Goal: Communication & Community: Answer question/provide support

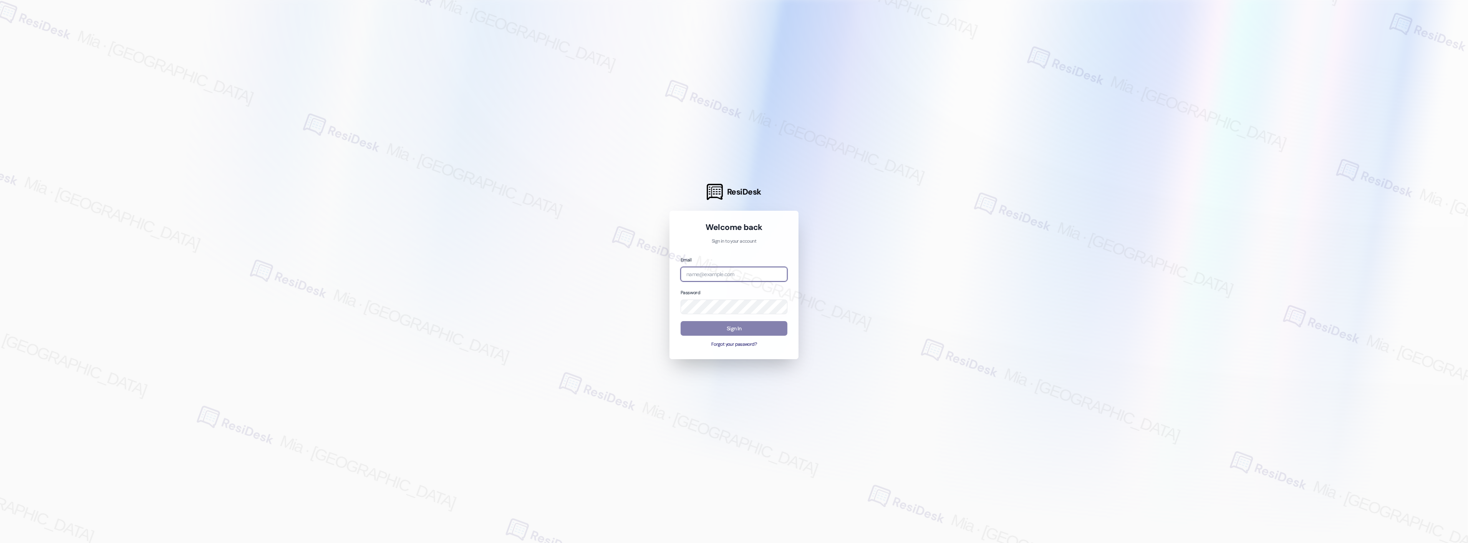
click at [727, 275] on input "email" at bounding box center [734, 274] width 107 height 15
type input "automated-surveys-boyd_wilson-mia.caampued@boyd_[DOMAIN_NAME]"
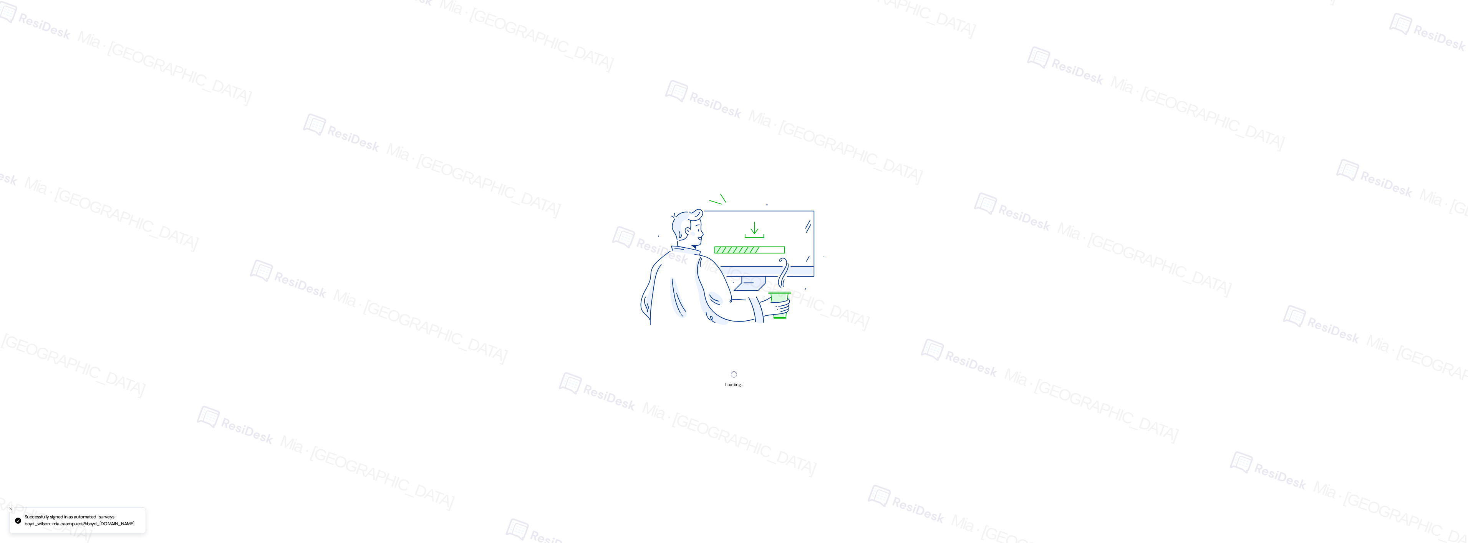
click at [733, 328] on div "Loading..." at bounding box center [734, 271] width 1468 height 543
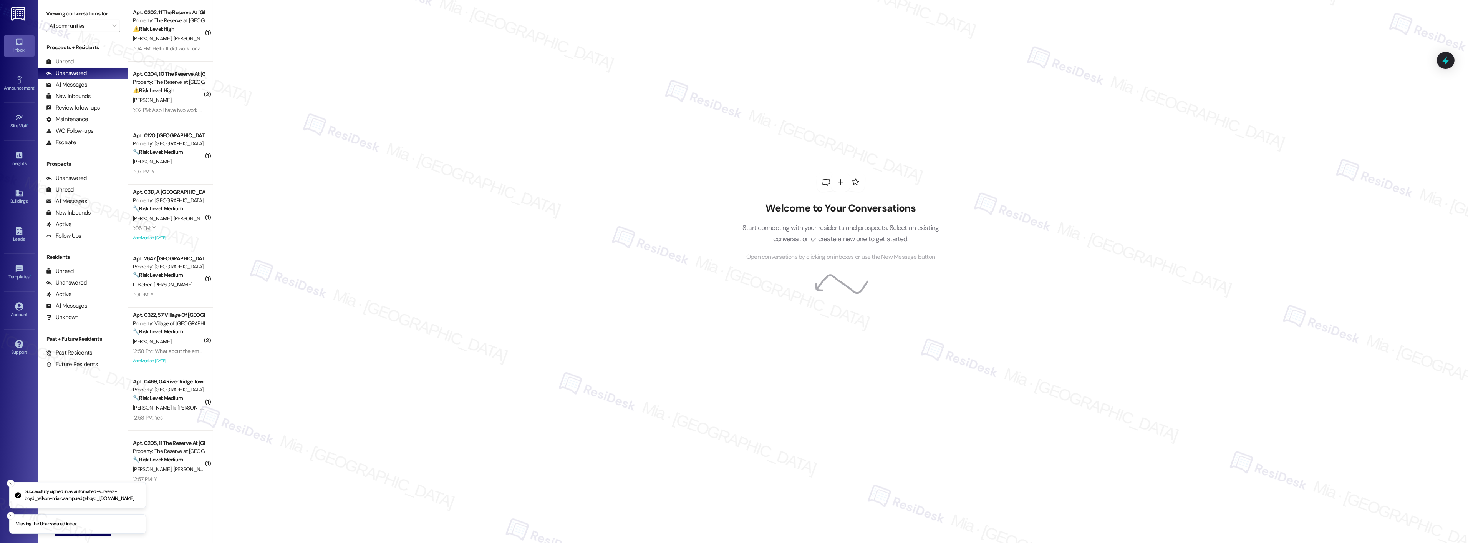
click at [80, 28] on input "All communities" at bounding box center [79, 26] width 58 height 12
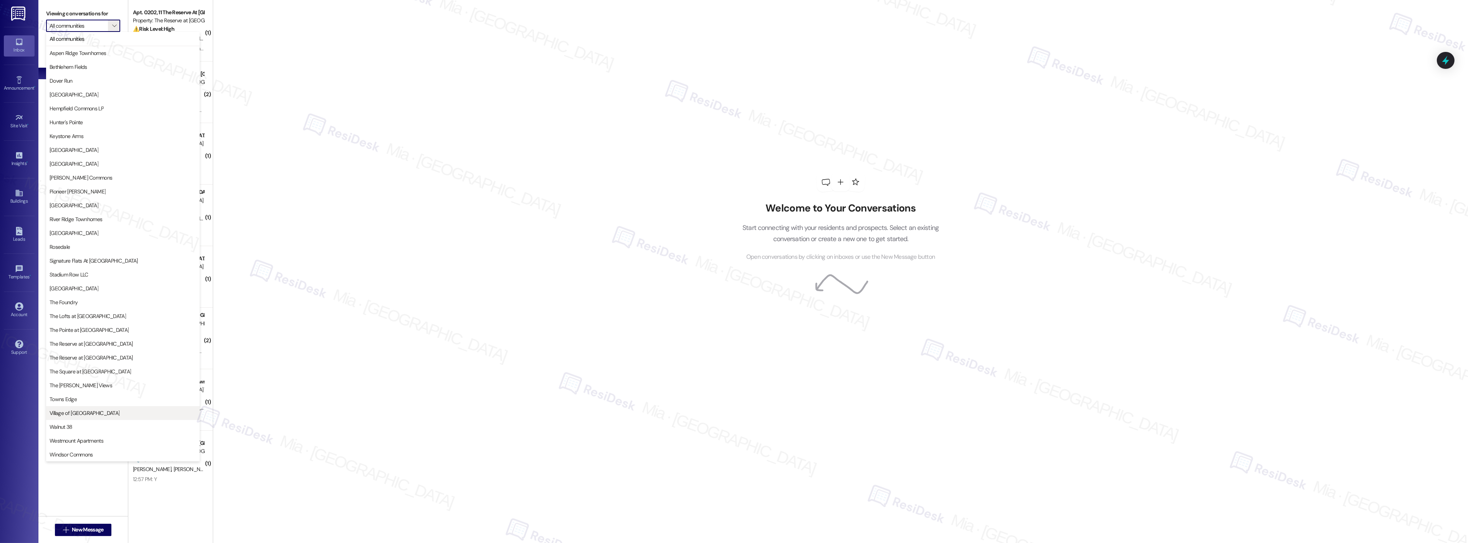
click at [90, 412] on span "Village of [GEOGRAPHIC_DATA]" at bounding box center [85, 413] width 70 height 8
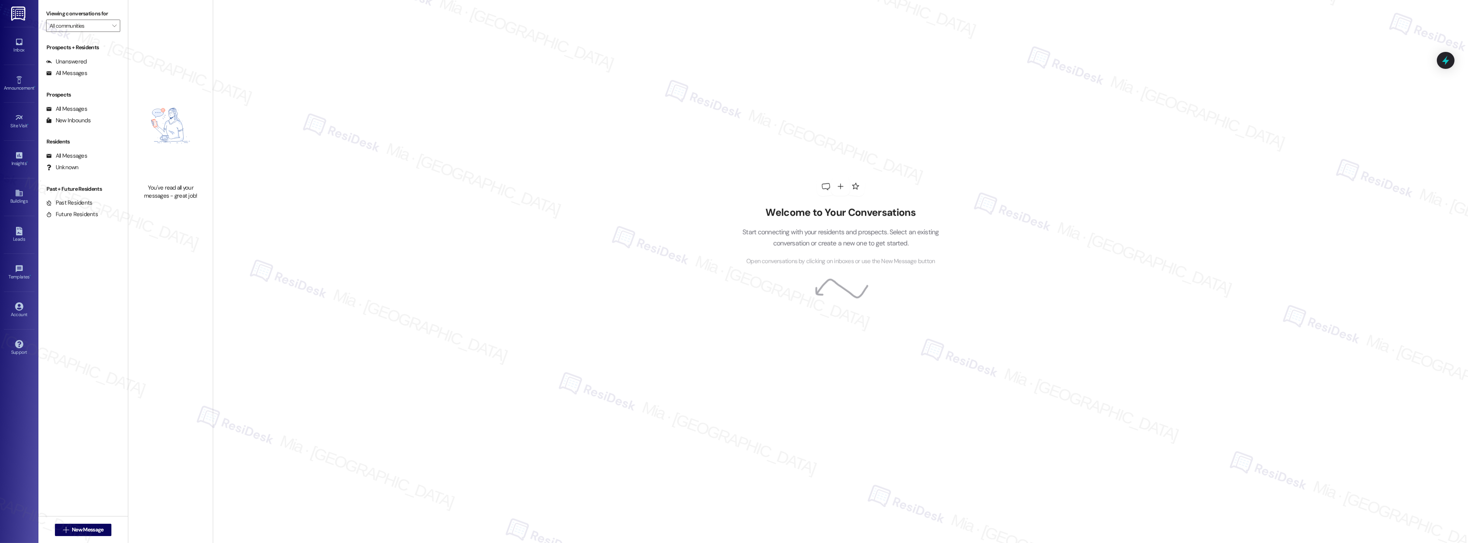
type input "Village of [GEOGRAPHIC_DATA]"
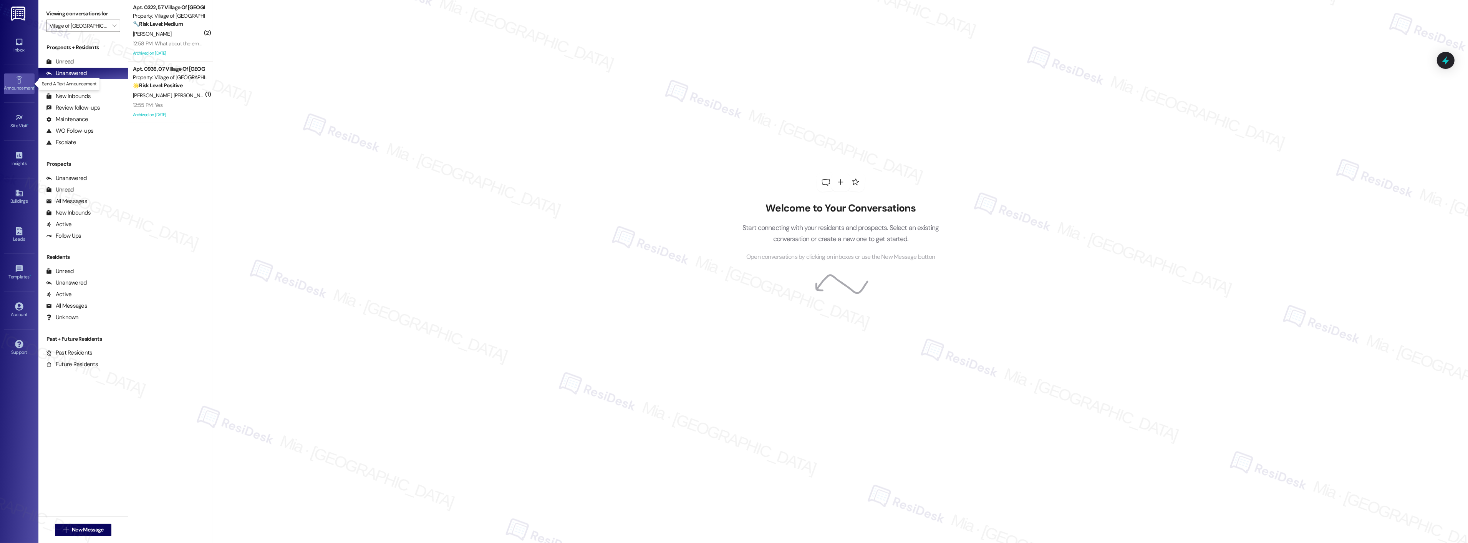
click at [19, 84] on div "Announcement •" at bounding box center [19, 88] width 38 height 8
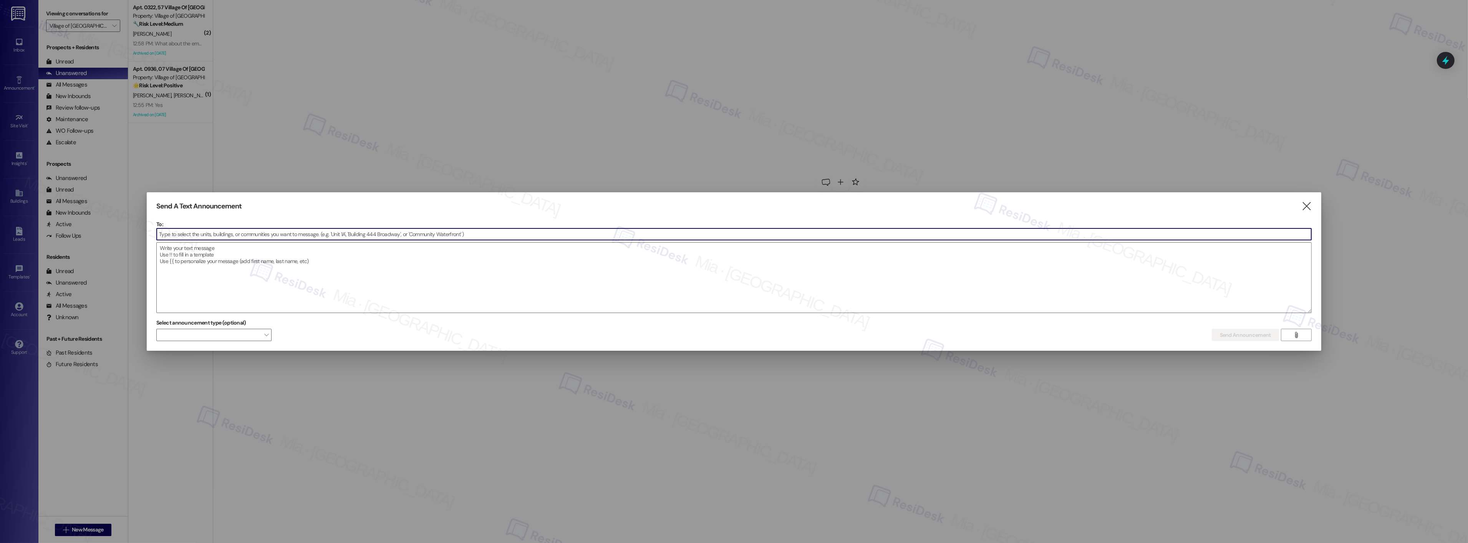
click at [195, 235] on input at bounding box center [734, 234] width 1155 height 12
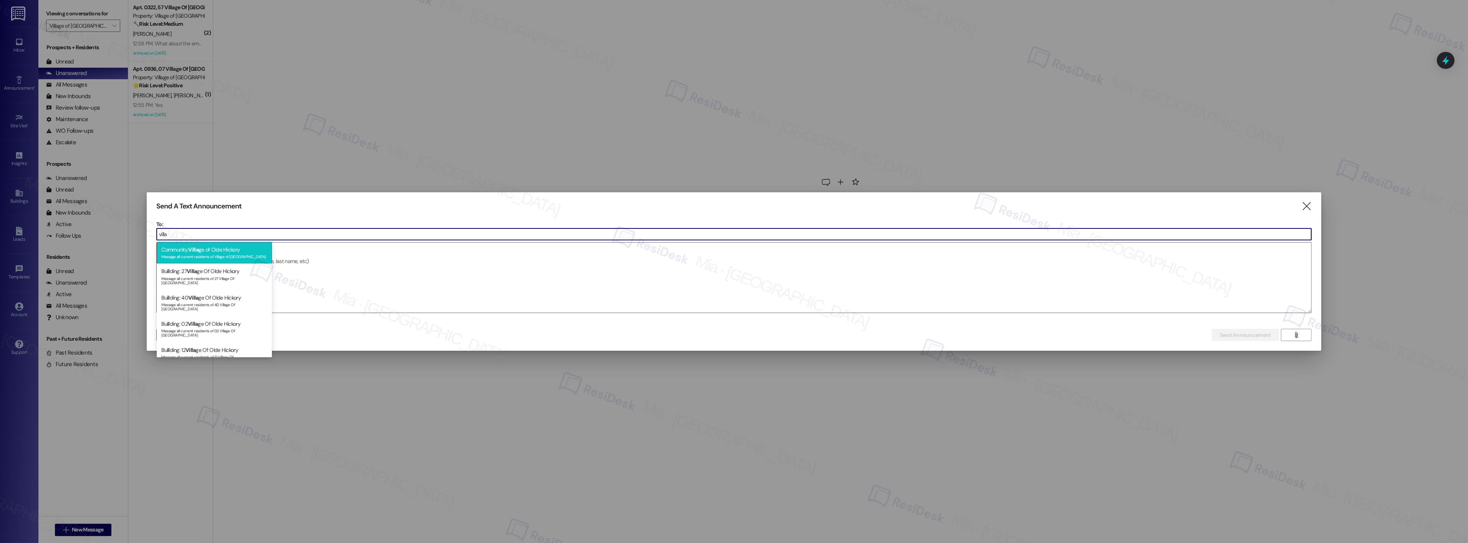
type input "villa"
click at [214, 256] on div "Message all current residents of Village of [GEOGRAPHIC_DATA]" at bounding box center [214, 255] width 106 height 7
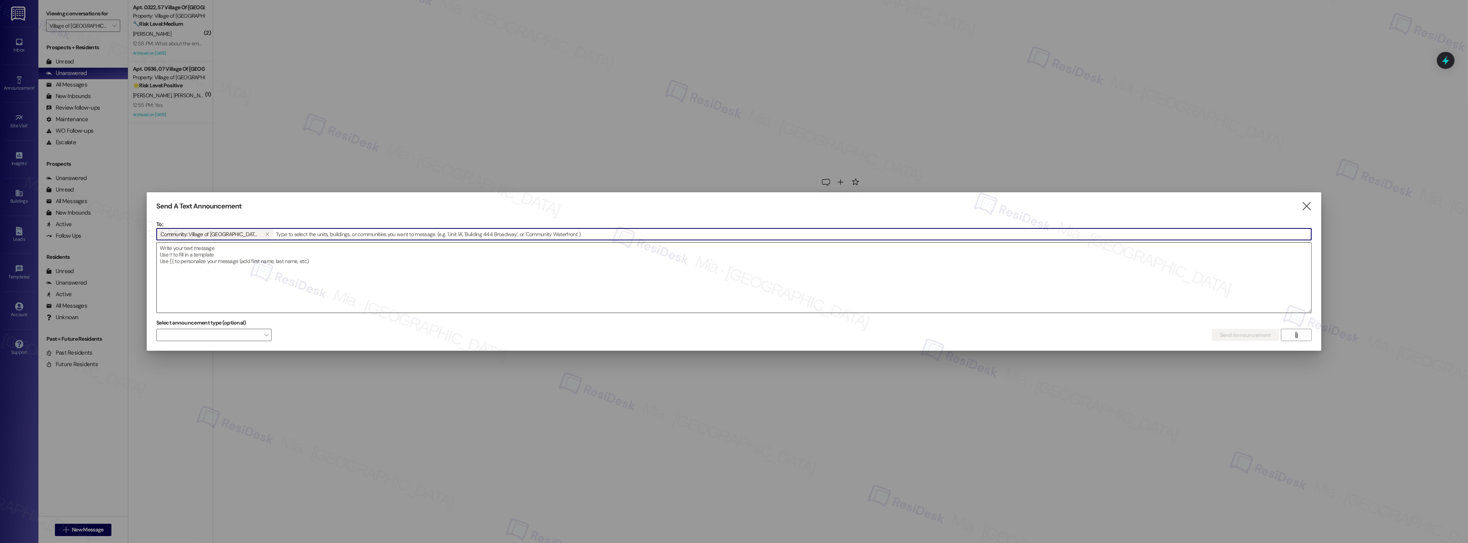
click at [214, 256] on textarea at bounding box center [734, 277] width 1155 height 70
paste textarea "Hi {{first_name}}! Don't s'more-get! :fire: Our Bonfire & S'mores night is [DAT…"
drag, startPoint x: 208, startPoint y: 252, endPoint x: 199, endPoint y: 252, distance: 9.6
click at [199, 252] on textarea "Hi {{first_name}}! Don't s'more-get! :fire: Our Bonfire & S'mores night is [DAT…" at bounding box center [734, 277] width 1155 height 70
click at [208, 252] on textarea "Hi {{first_name}}! Don't s'more-get! :fire: Our Bonfire & S'mores night is [DAT…" at bounding box center [734, 277] width 1155 height 70
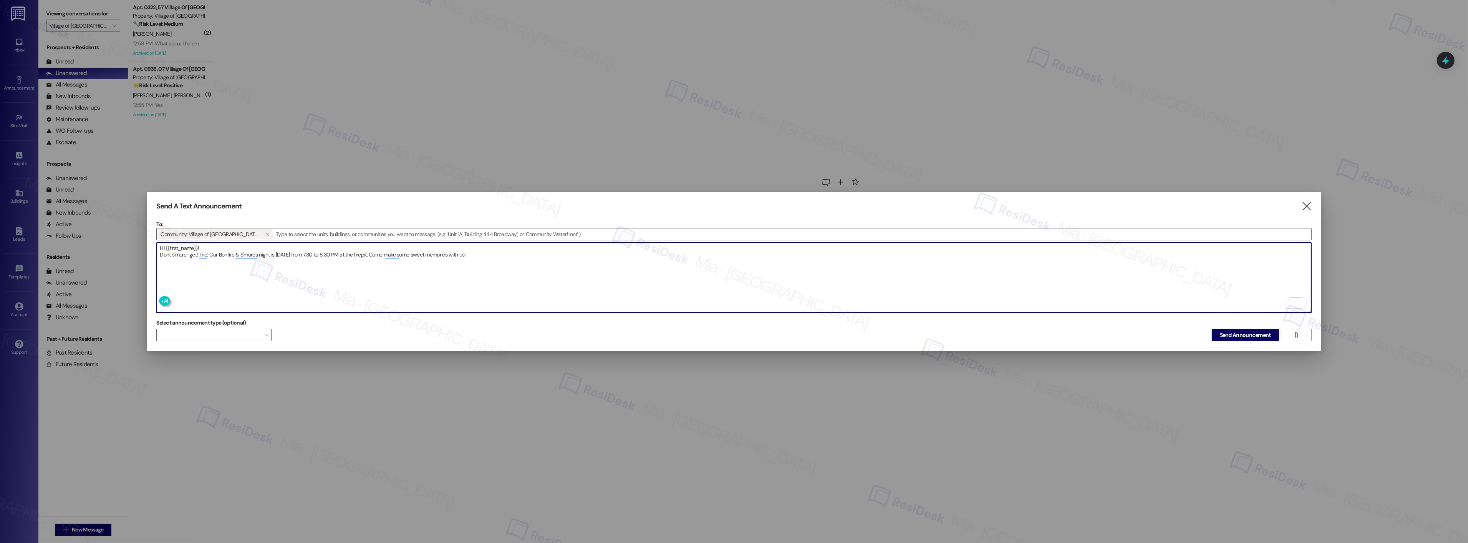
drag, startPoint x: 208, startPoint y: 252, endPoint x: 199, endPoint y: 252, distance: 8.8
click at [199, 252] on textarea "Hi {{first_name}}! Don't s'more-get! :fire: Our Bonfire & S'mores night is [DAT…" at bounding box center [734, 277] width 1155 height 70
click at [206, 274] on textarea "Hi {{first_name}}! Don't s'more-get! 🔥 Our Bonfire & S'mores night is [DATE] fr…" at bounding box center [734, 277] width 1155 height 70
type textarea "Hi {{first_name}}! Don't s'more-get! 🔥 Our Bonfire & S'mores night is [DATE] fr…"
click at [1254, 337] on span "Send Announcement" at bounding box center [1245, 335] width 51 height 8
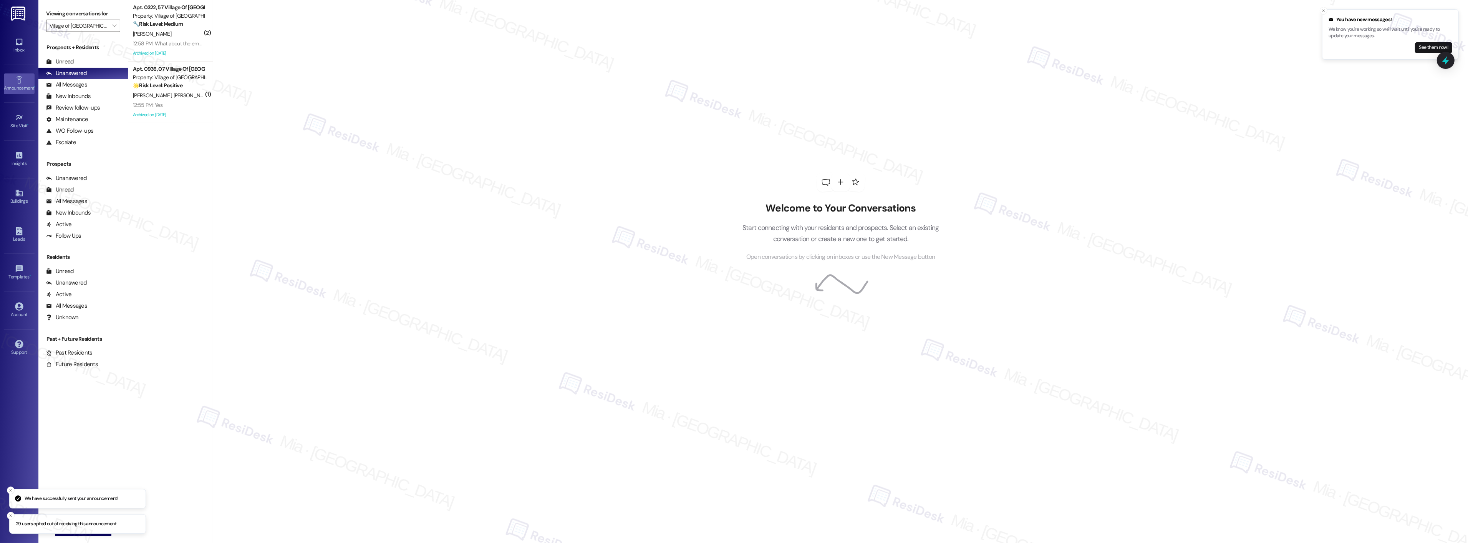
click at [15, 80] on icon at bounding box center [19, 80] width 8 height 8
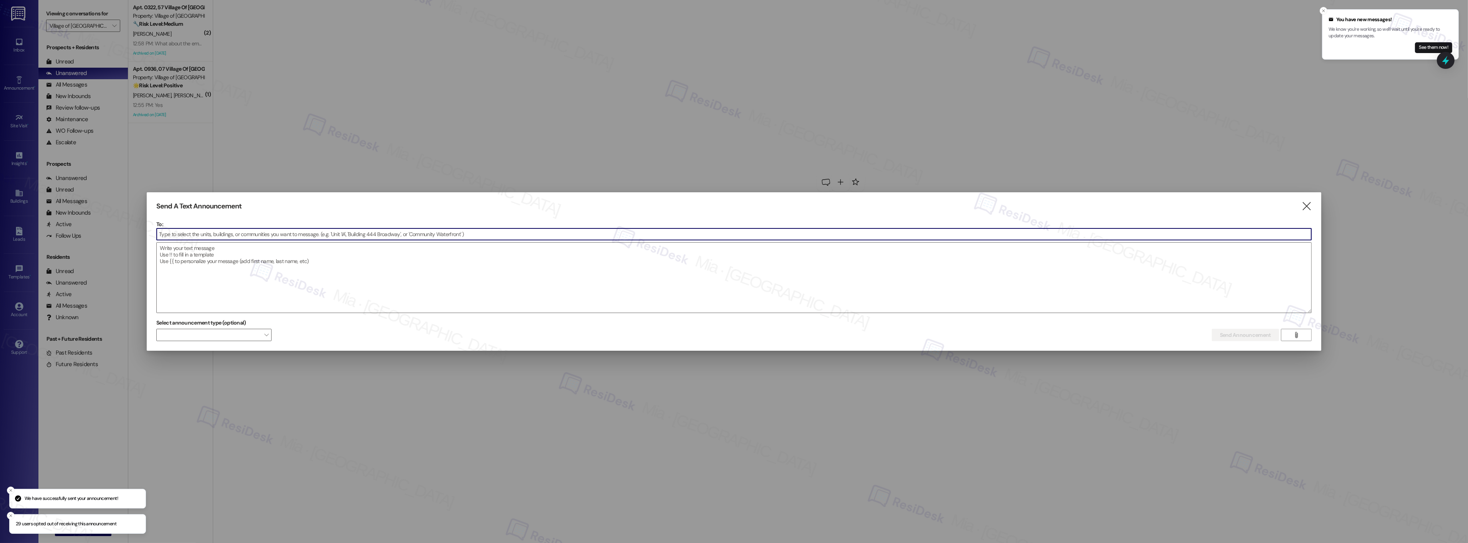
click at [209, 233] on input at bounding box center [734, 234] width 1155 height 12
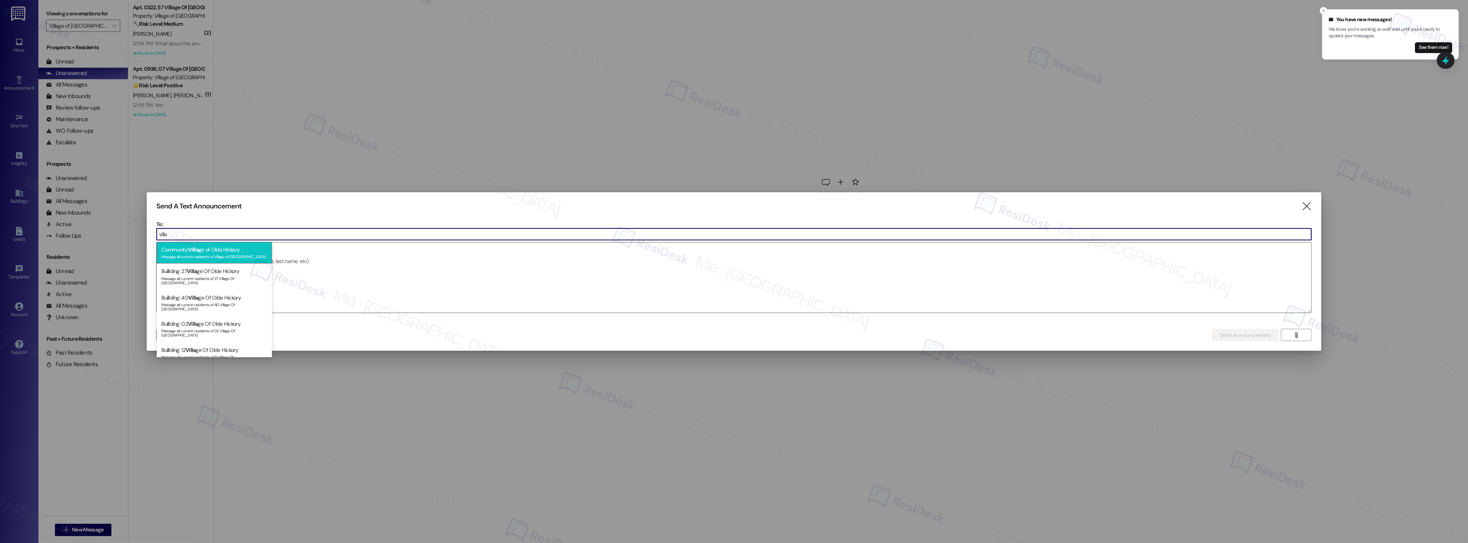
type input "villa"
click at [210, 250] on div "Community: Villa ge of [GEOGRAPHIC_DATA] Message all current residents of Villa…" at bounding box center [214, 253] width 115 height 22
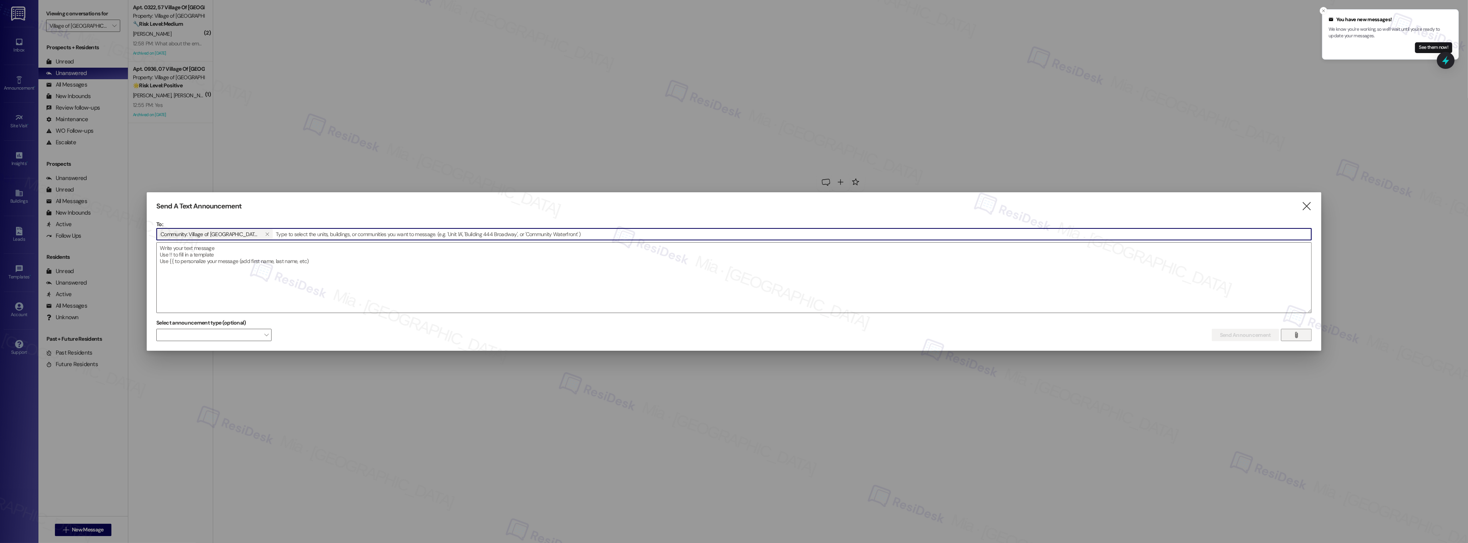
click at [1292, 332] on span "" at bounding box center [1296, 335] width 9 height 12
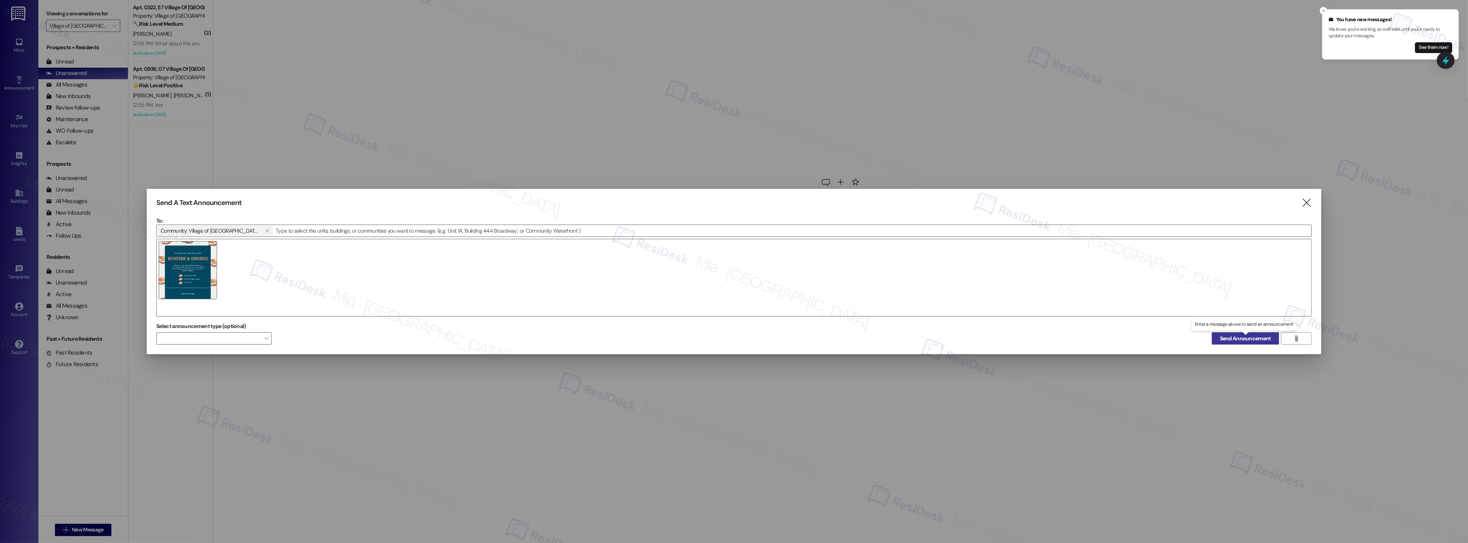
click at [1229, 338] on span "Send Announcement" at bounding box center [1245, 338] width 51 height 8
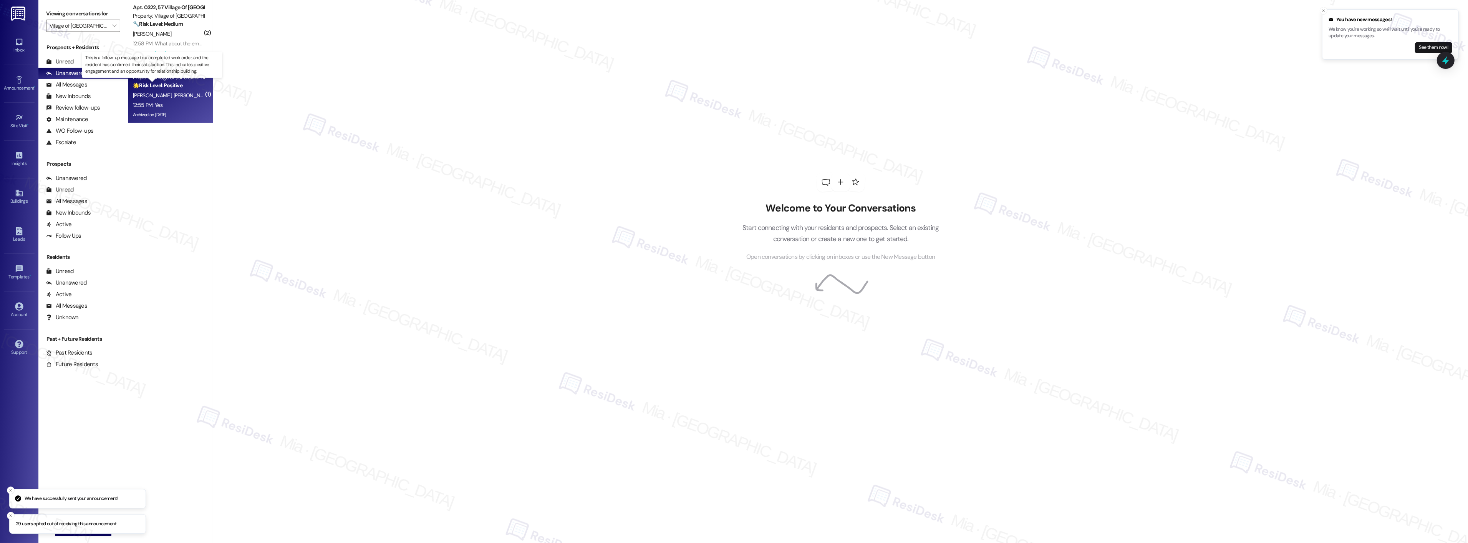
click at [169, 83] on strong "🌟 Risk Level: Positive" at bounding box center [158, 85] width 50 height 7
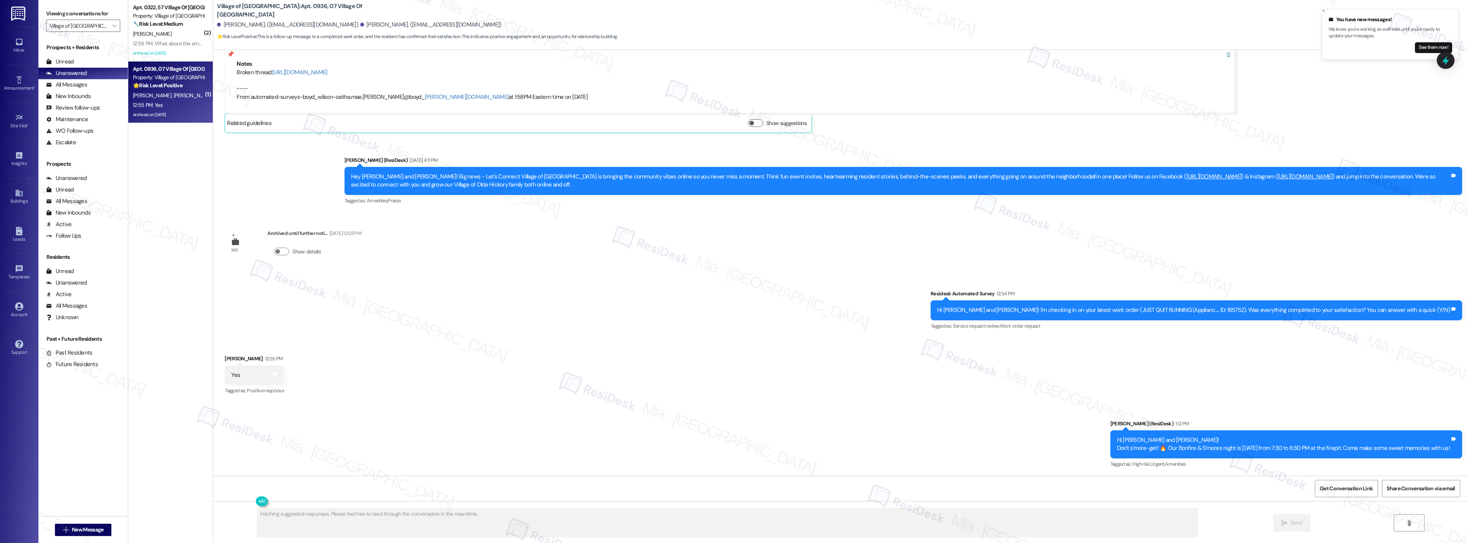
scroll to position [6213, 0]
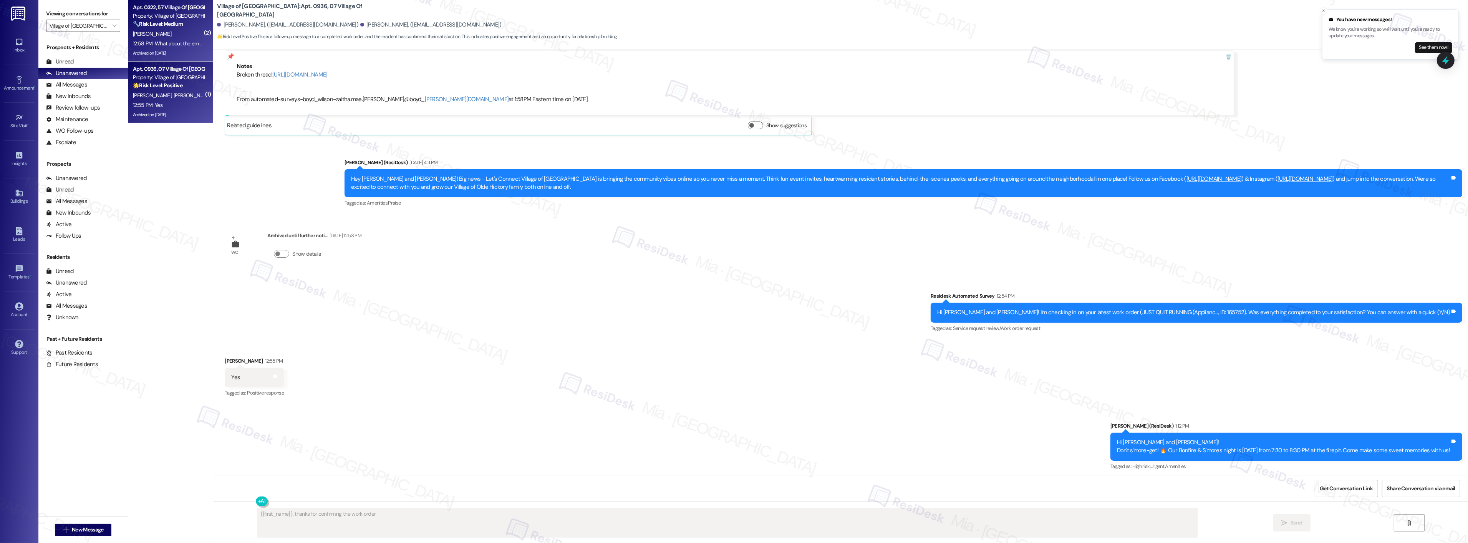
type textarea "{{first_name}}, thanks for confirming the work order was"
click at [154, 46] on div "12:58 PM: What about the email I sent about my refrigerator. I attached a voice…" at bounding box center [252, 43] width 239 height 7
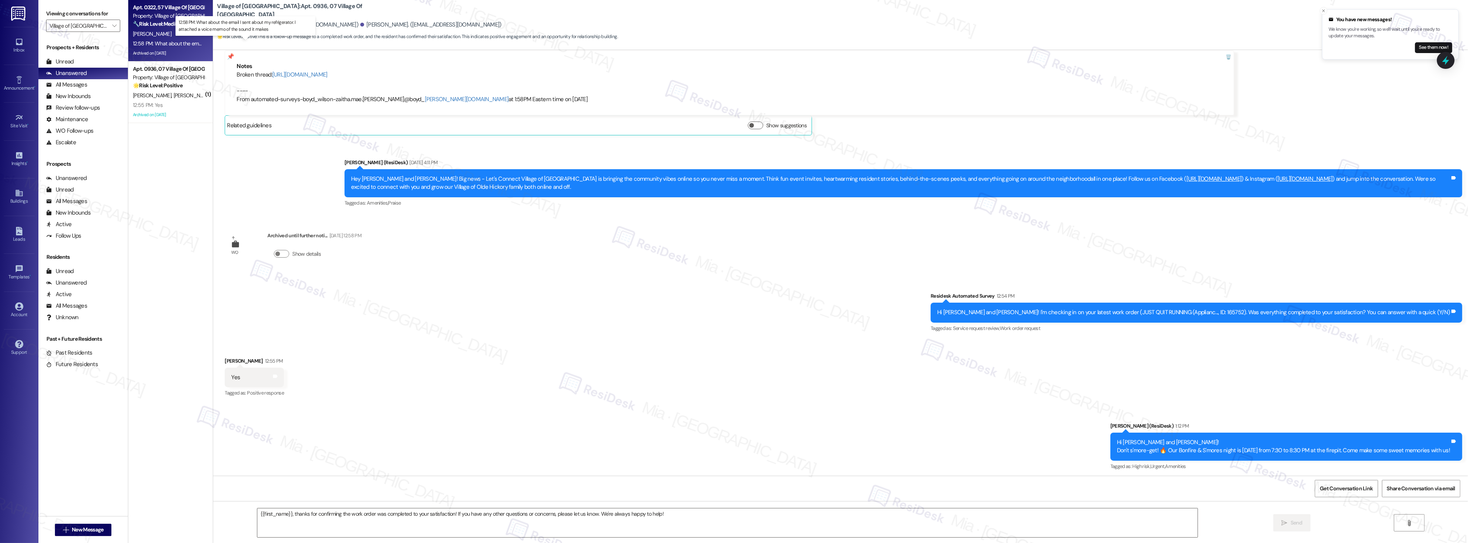
type textarea "Fetching suggested responses. Please feel free to read through the conversation…"
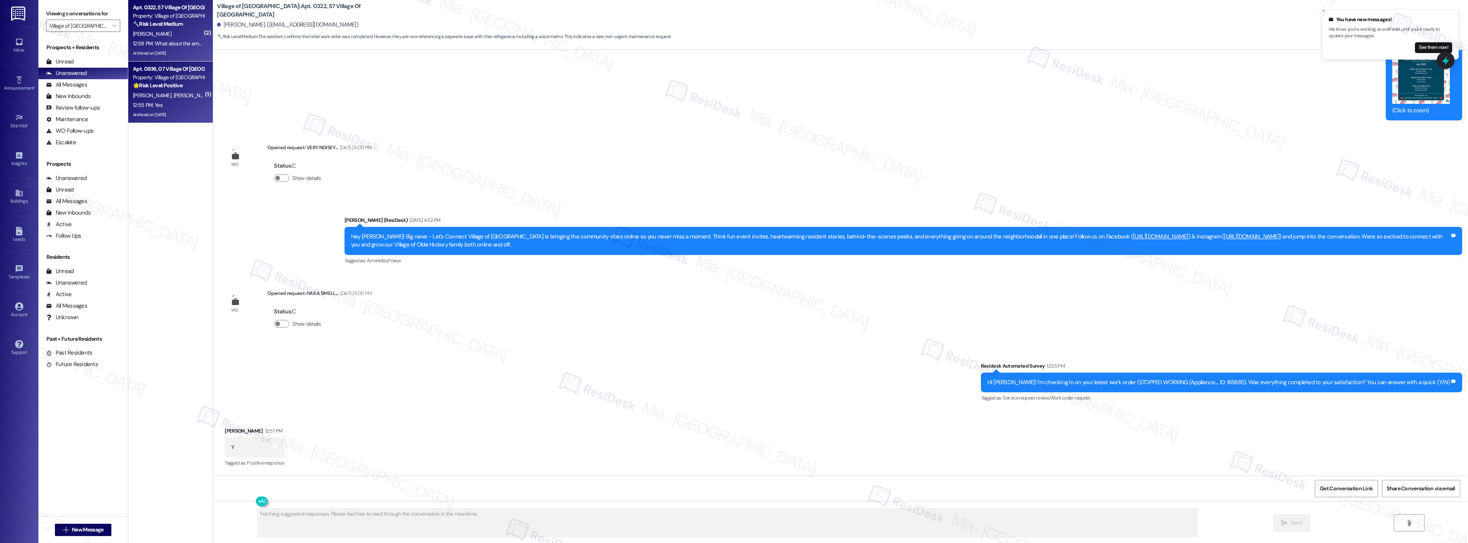
scroll to position [1977, 0]
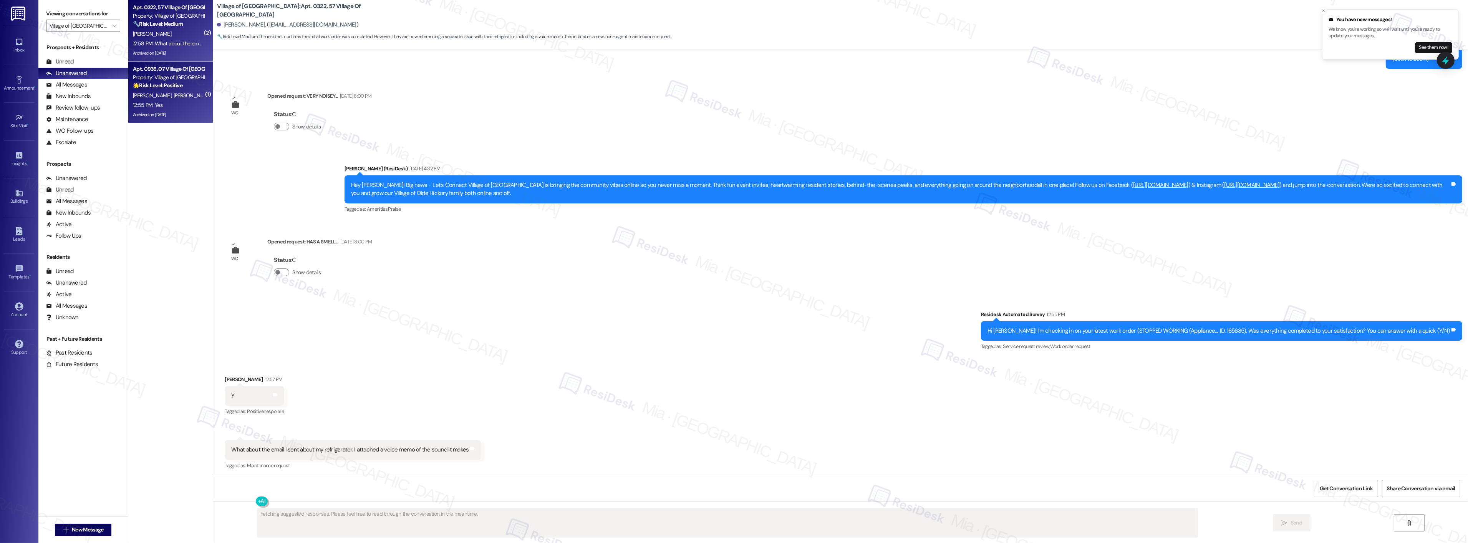
click at [163, 101] on div "12:55 PM: Yes 12:55 PM: Yes" at bounding box center [168, 105] width 73 height 10
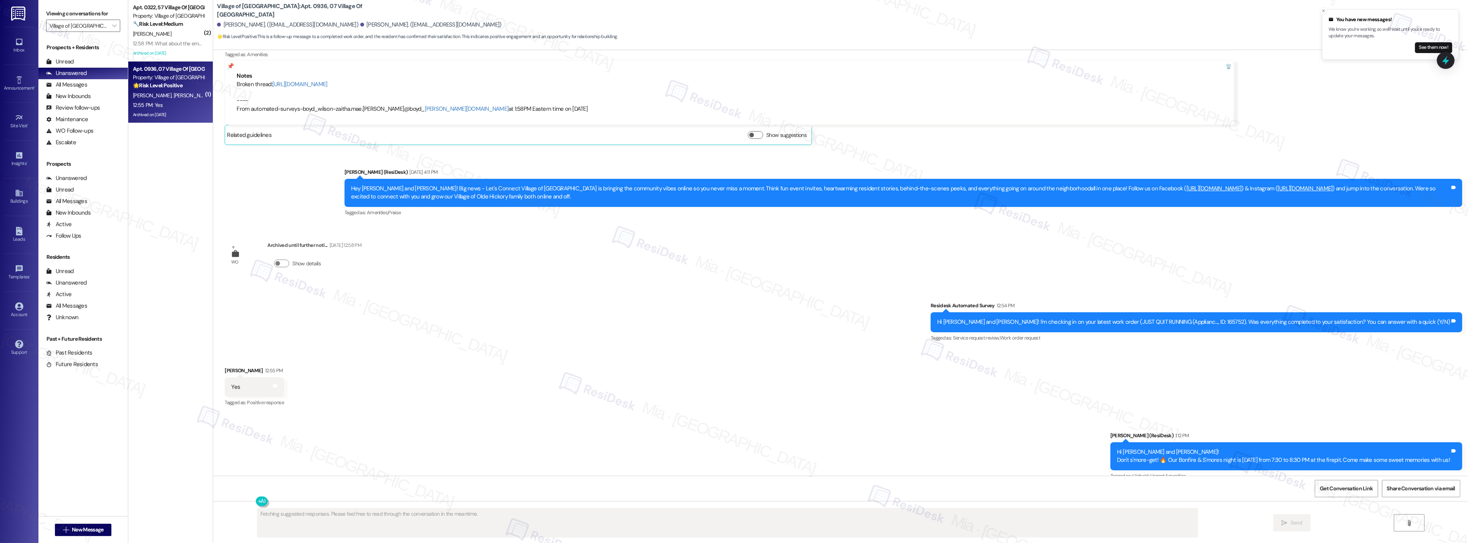
scroll to position [6213, 0]
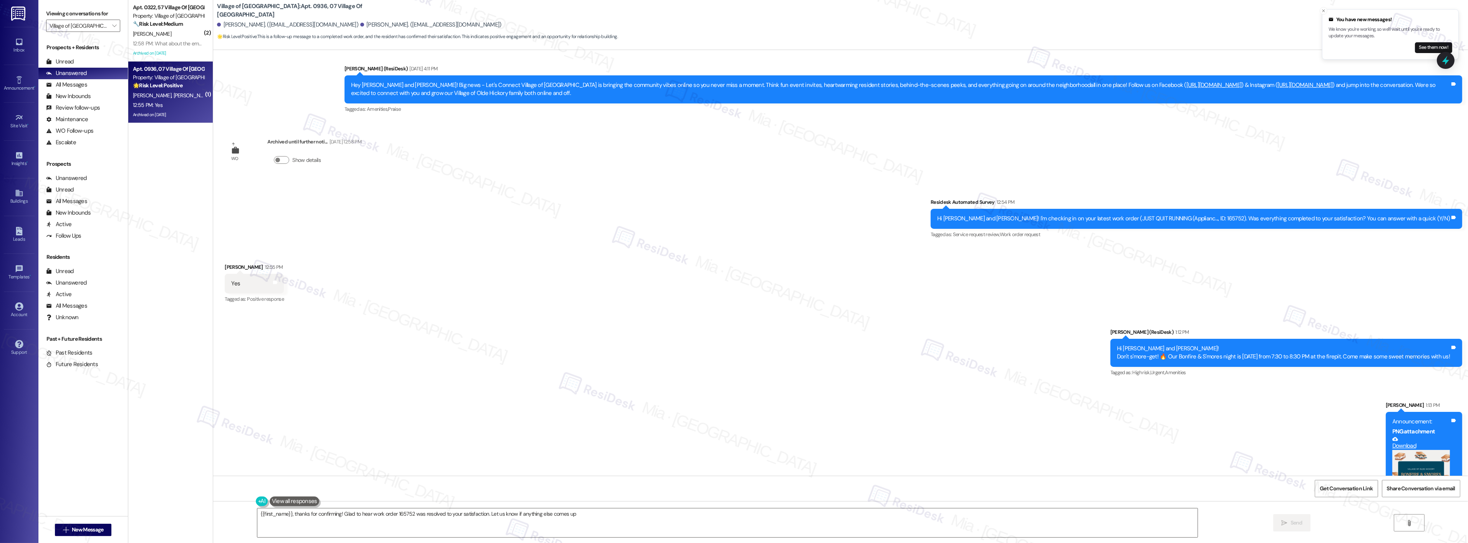
type textarea "{{first_name}}, thanks for confirming! Glad to hear work order 165752 was resol…"
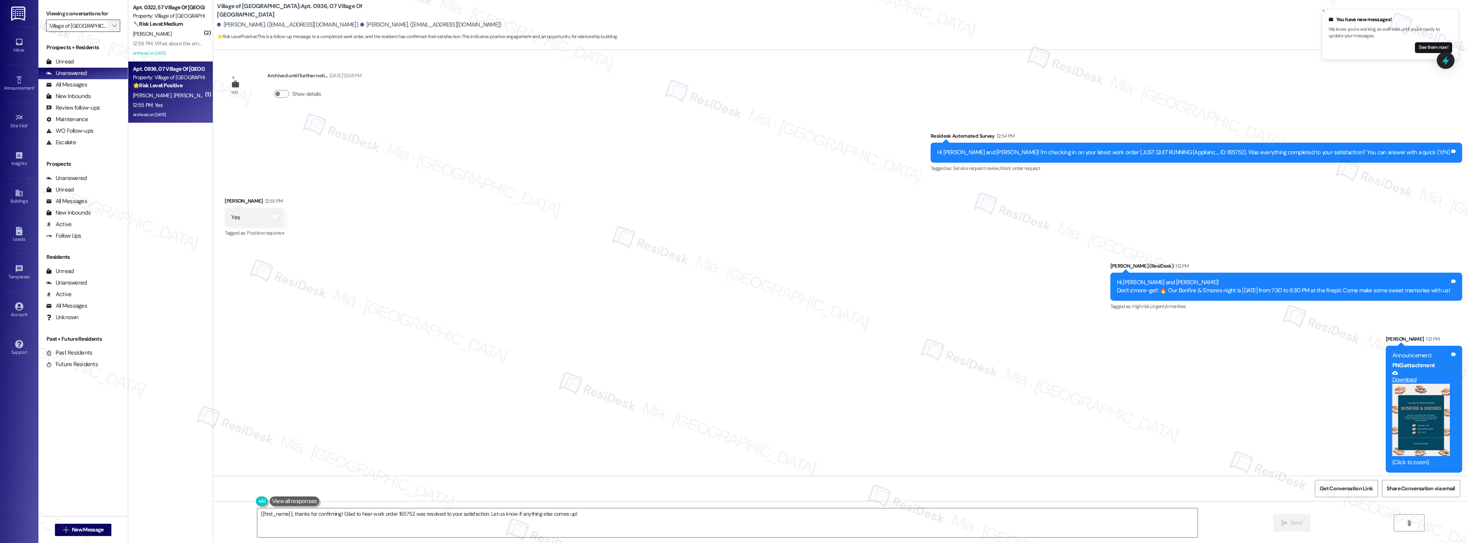
click at [112, 25] on icon "" at bounding box center [114, 26] width 4 height 6
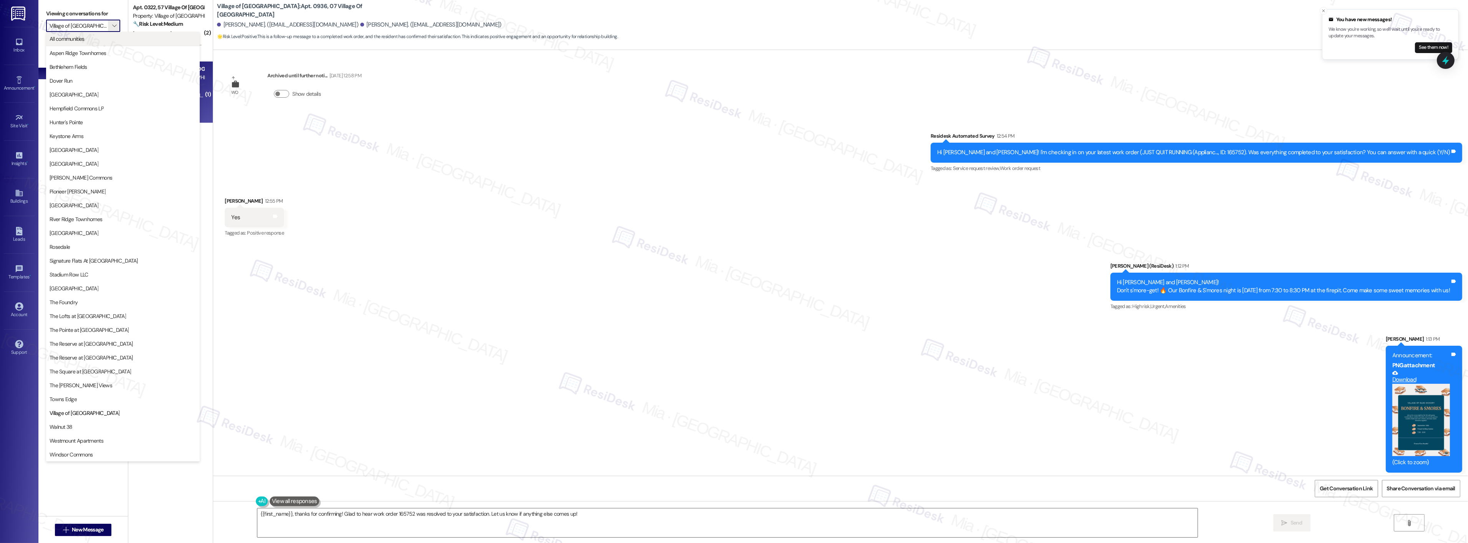
click at [93, 39] on span "All communities" at bounding box center [123, 39] width 147 height 8
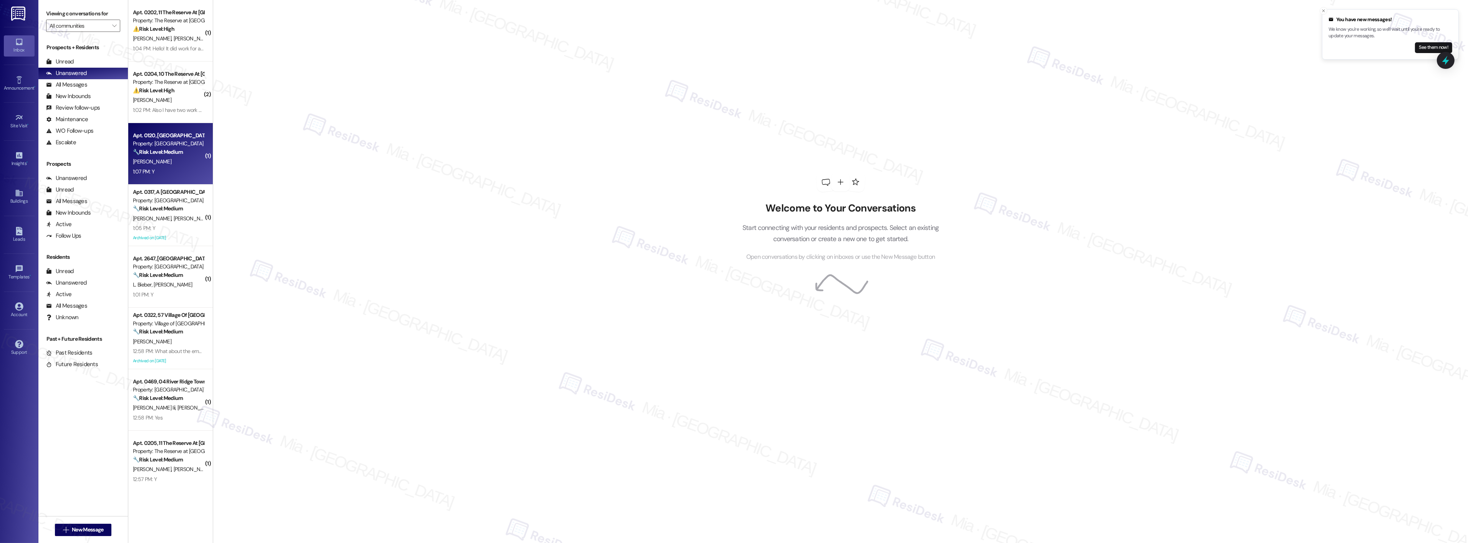
click at [155, 158] on div "[PERSON_NAME]" at bounding box center [168, 162] width 73 height 10
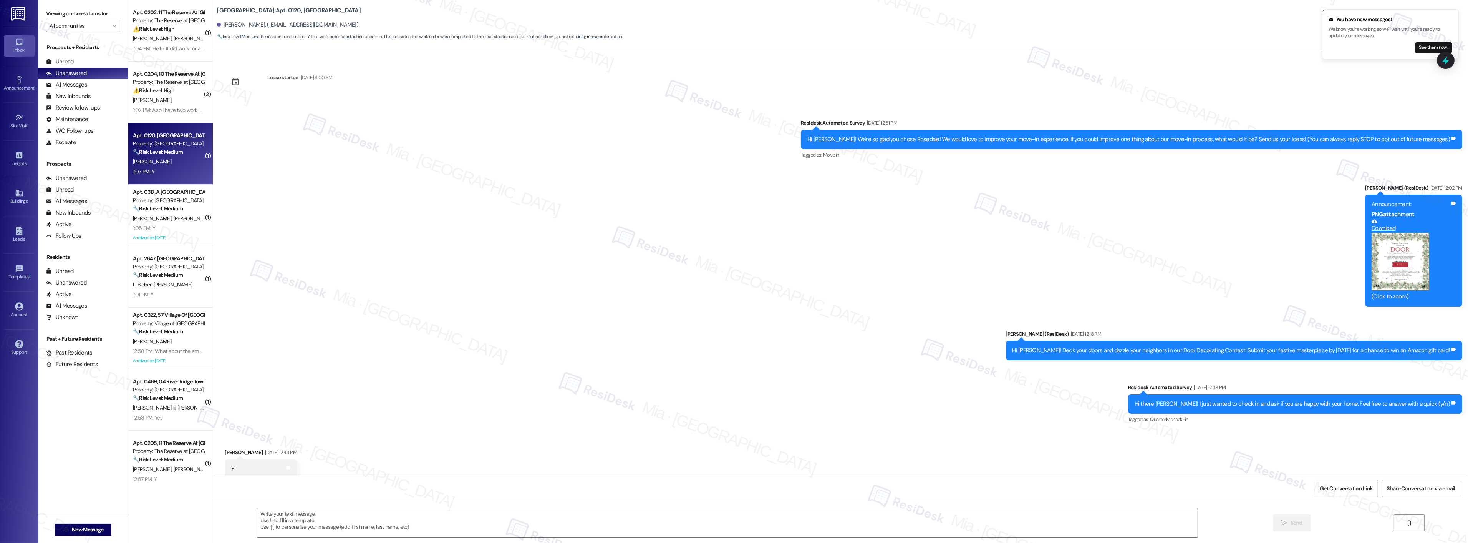
scroll to position [1289, 0]
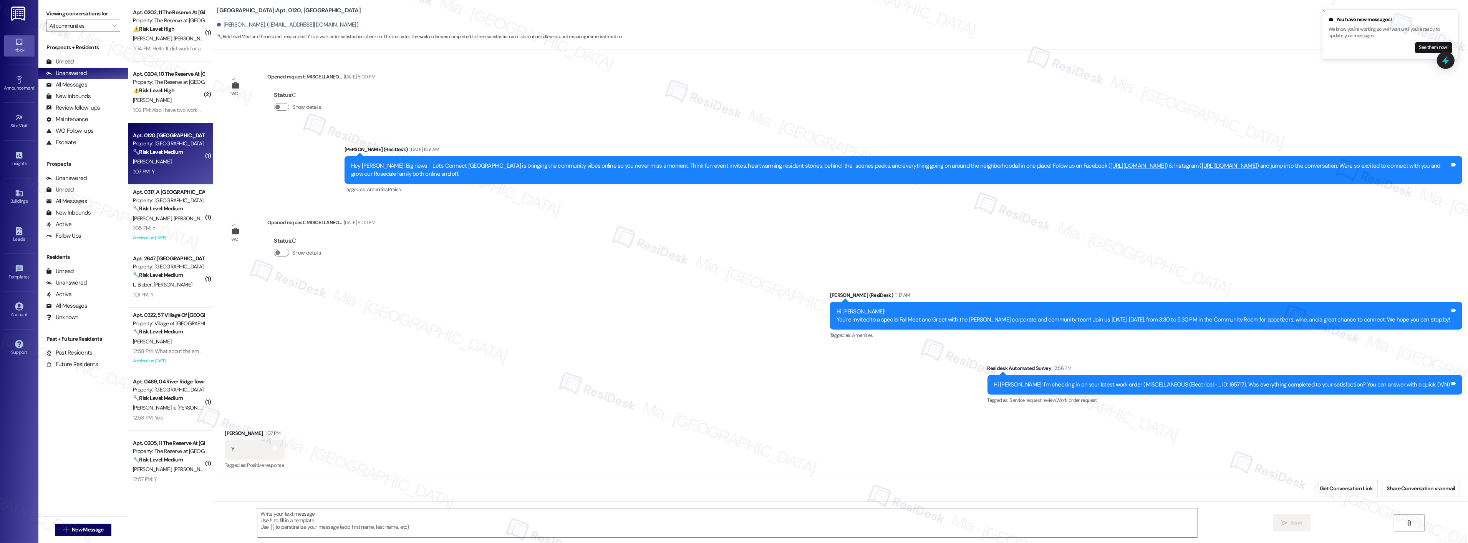
type textarea "Fetching suggested responses. Please feel free to read through the conversation…"
click at [388, 524] on textarea at bounding box center [727, 522] width 941 height 29
paste textarea "Thank you so much for sharing your feedback! I’m so glad to know you’re satisfi…"
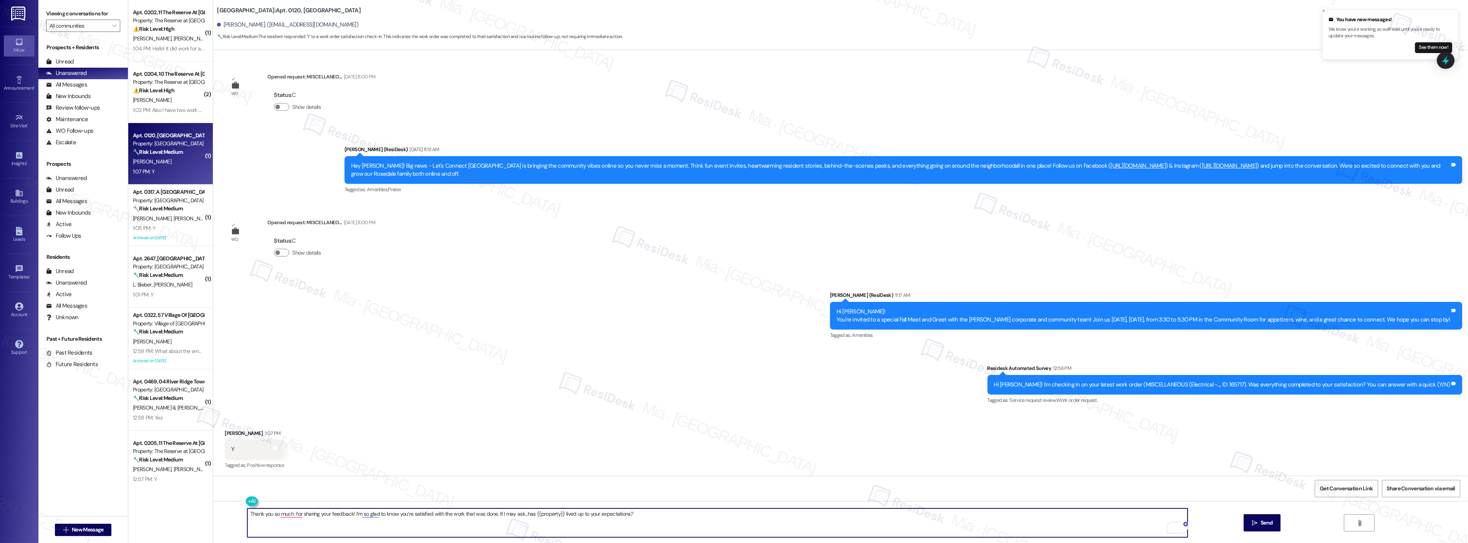
click at [266, 513] on textarea "Thank you so much for sharing your feedback! I’m so glad to know you’re satisfi…" at bounding box center [717, 522] width 941 height 29
click at [286, 513] on textarea "Thank you so much for sharing your feedback! I’m so glad to know you’re satisfi…" at bounding box center [717, 522] width 941 height 29
type textarea "Thank you so much, [PERSON_NAME], for sharing your feedback! I’m so glad to kno…"
click at [1264, 524] on span "Send" at bounding box center [1267, 522] width 12 height 8
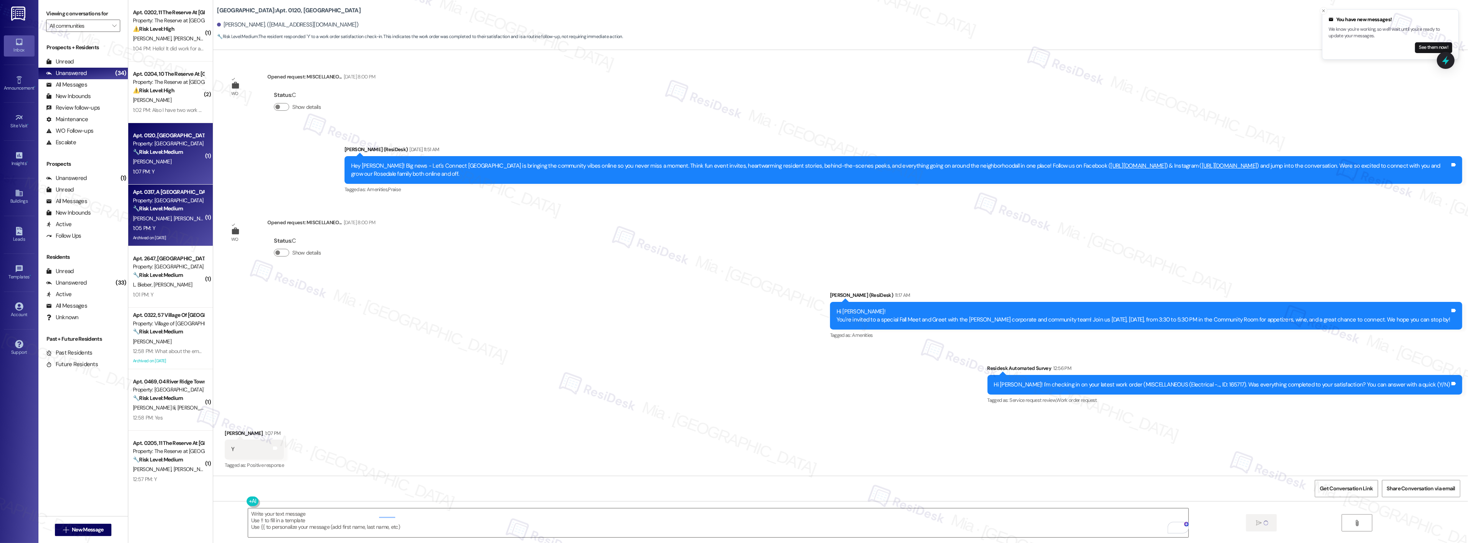
scroll to position [1288, 0]
click at [174, 236] on div "Archived on [DATE]" at bounding box center [168, 238] width 73 height 10
type textarea "Fetching suggested responses. Please feel free to read through the conversation…"
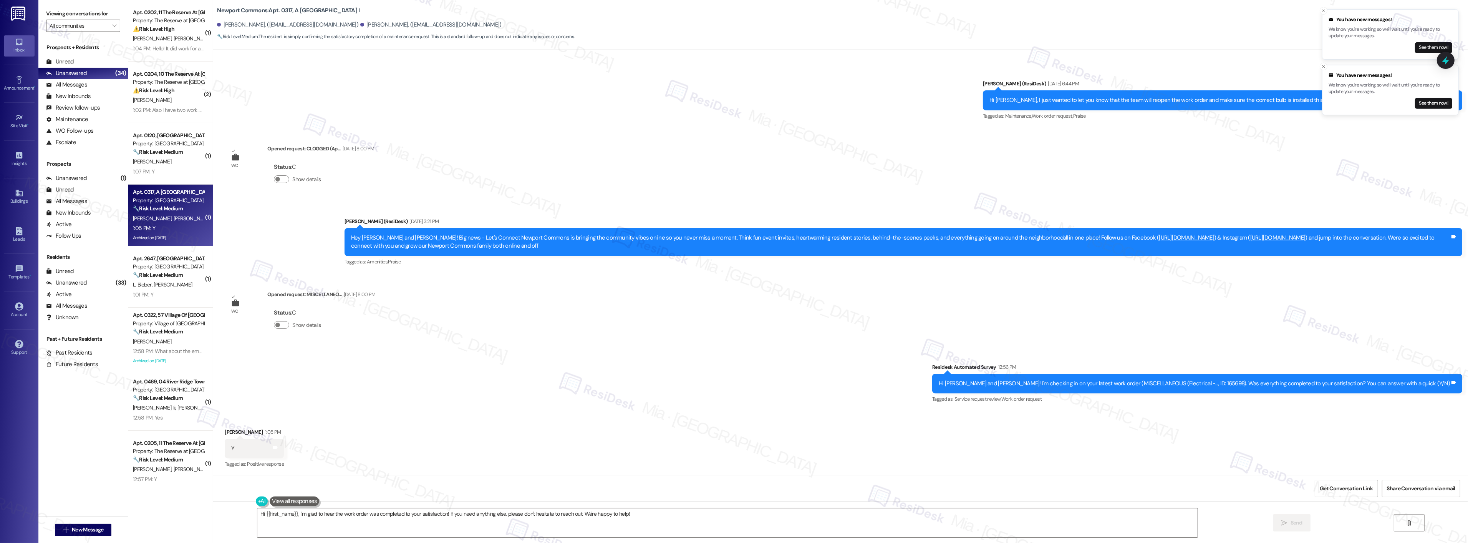
scroll to position [8768, 0]
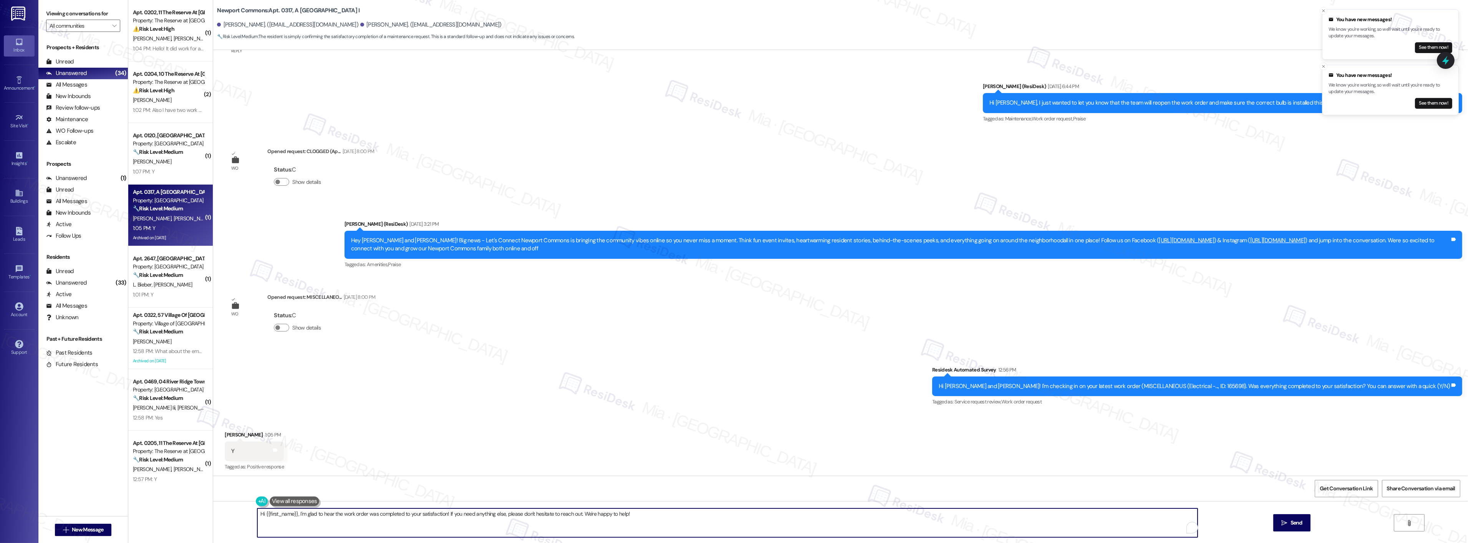
drag, startPoint x: 567, startPoint y: 512, endPoint x: 248, endPoint y: 513, distance: 318.9
click at [253, 513] on div "Hi {{first_name}}, I'm glad to hear the work order was completed to your satisf…" at bounding box center [723, 523] width 941 height 30
paste textarea "Thank you,, for your feedback. I'm so glad to hear you're satisfied with the re…"
click at [267, 515] on textarea "Thank you,, for your feedback. I'm so glad to hear you're satisfied with the re…" at bounding box center [717, 522] width 941 height 29
click at [588, 516] on textarea "Thank you, [PERSON_NAME], for your feedback. I'm so glad to hear you're satisfi…" at bounding box center [717, 522] width 941 height 29
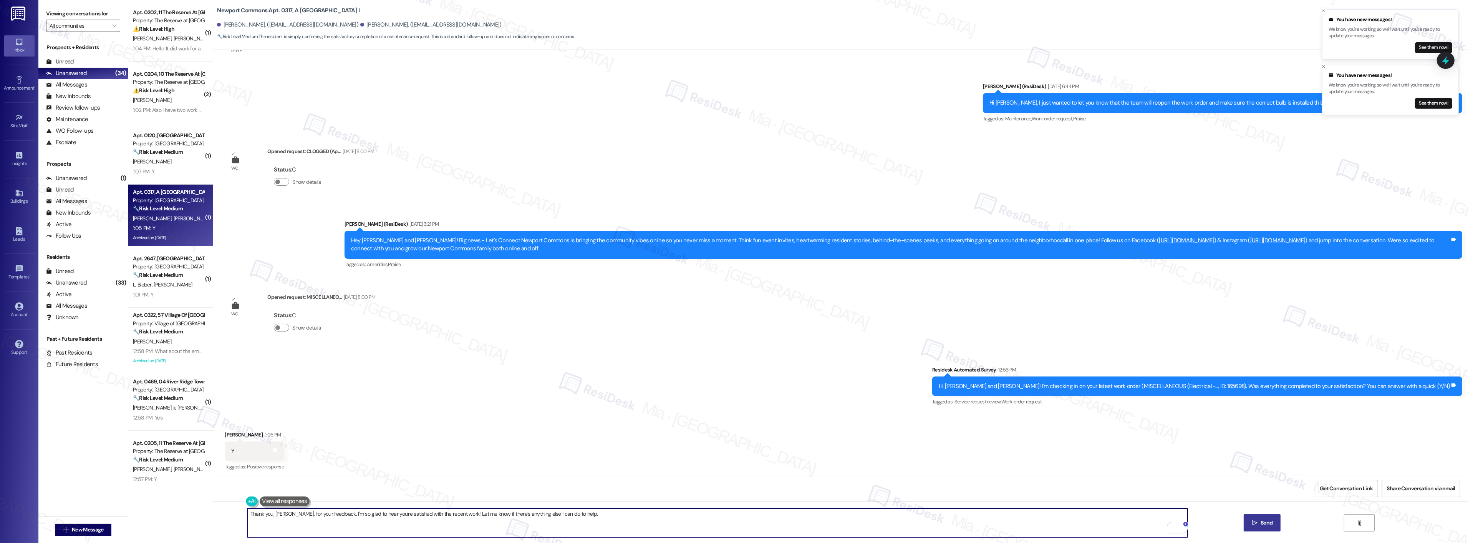
type textarea "Thank you, [PERSON_NAME], for your feedback. I'm so glad to hear you're satisfi…"
click at [1269, 519] on span "Send" at bounding box center [1267, 522] width 12 height 8
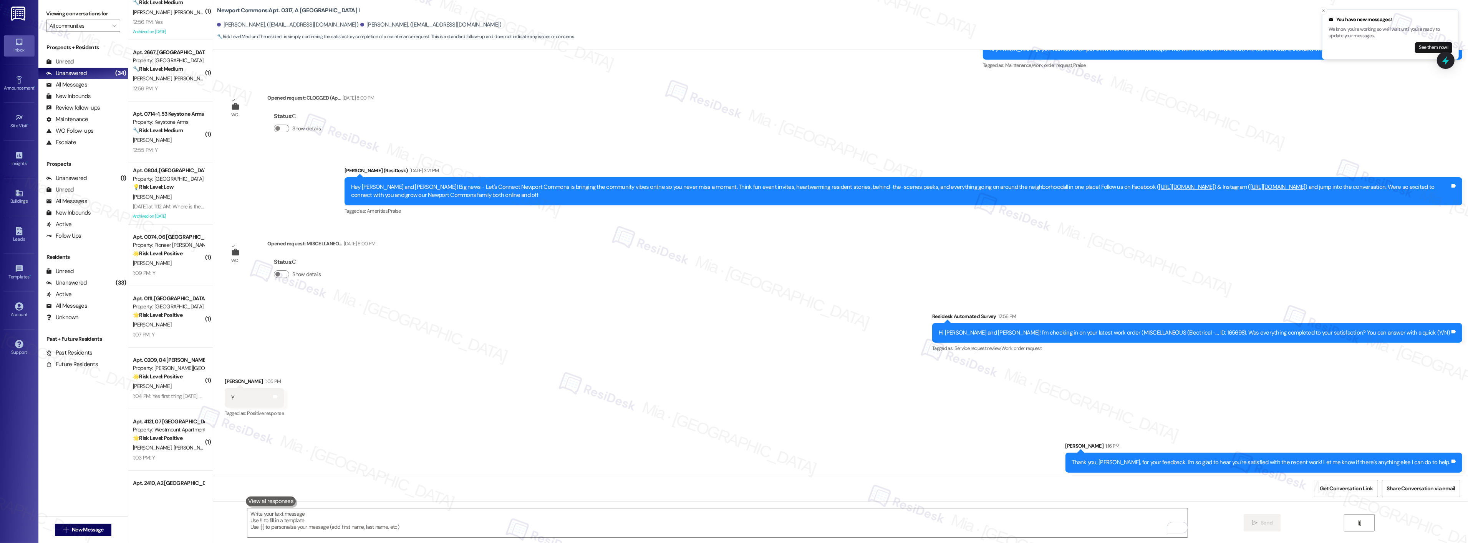
scroll to position [640, 0]
drag, startPoint x: 206, startPoint y: 162, endPoint x: 222, endPoint y: 144, distance: 24.2
click at [222, 144] on div "Newport Commons: Apt. 0317, A Newport Commons I [PERSON_NAME]. ([EMAIL_ADDRESS]…" at bounding box center [841, 271] width 1256 height 543
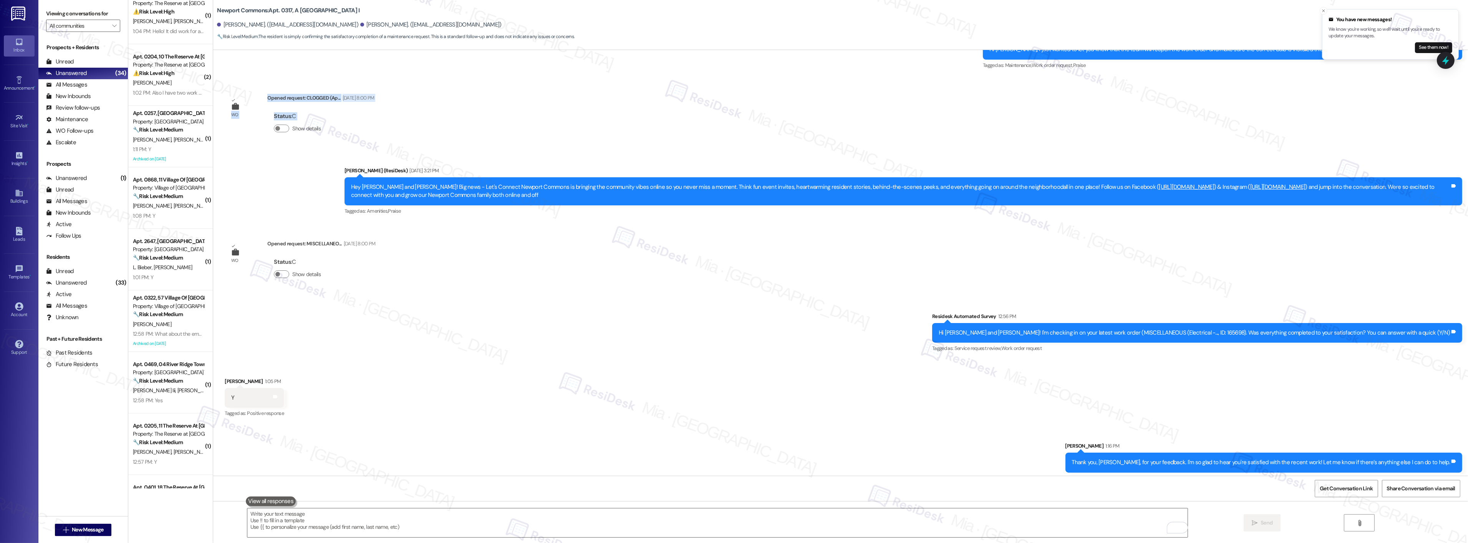
scroll to position [0, 0]
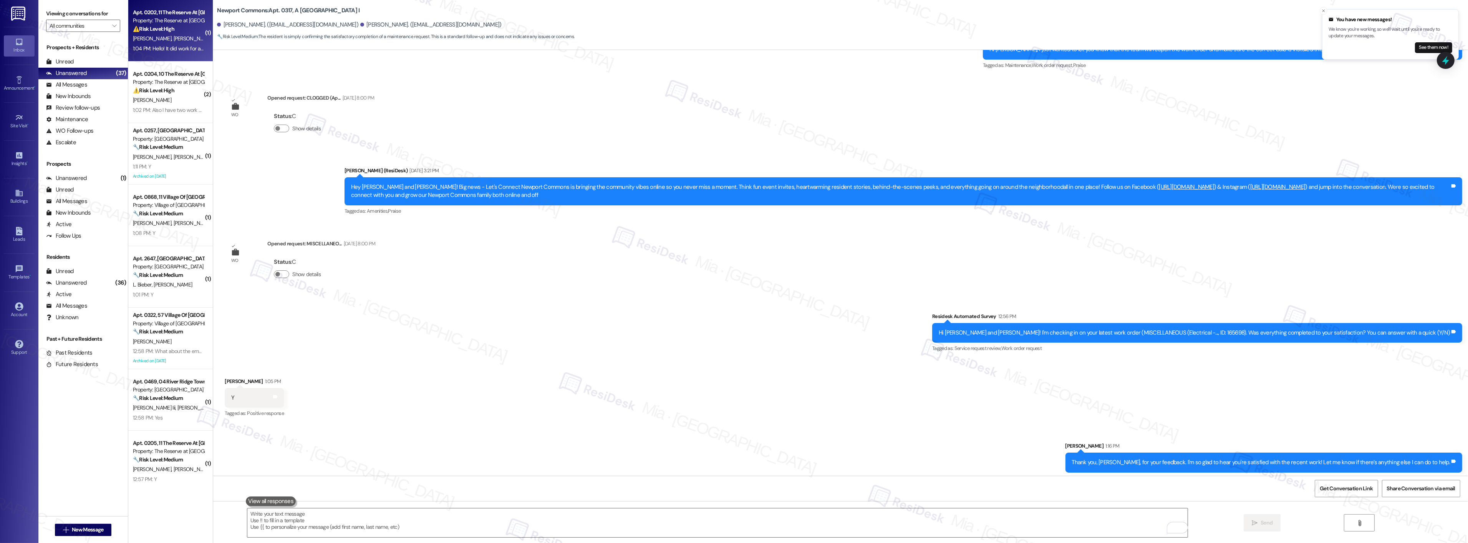
click at [165, 53] on div "1:04 PM: Hello! It did work for about an hour after the technician left [DATE],…" at bounding box center [168, 49] width 73 height 10
type textarea "Fetching suggested responses. Please feel free to read through the conversation…"
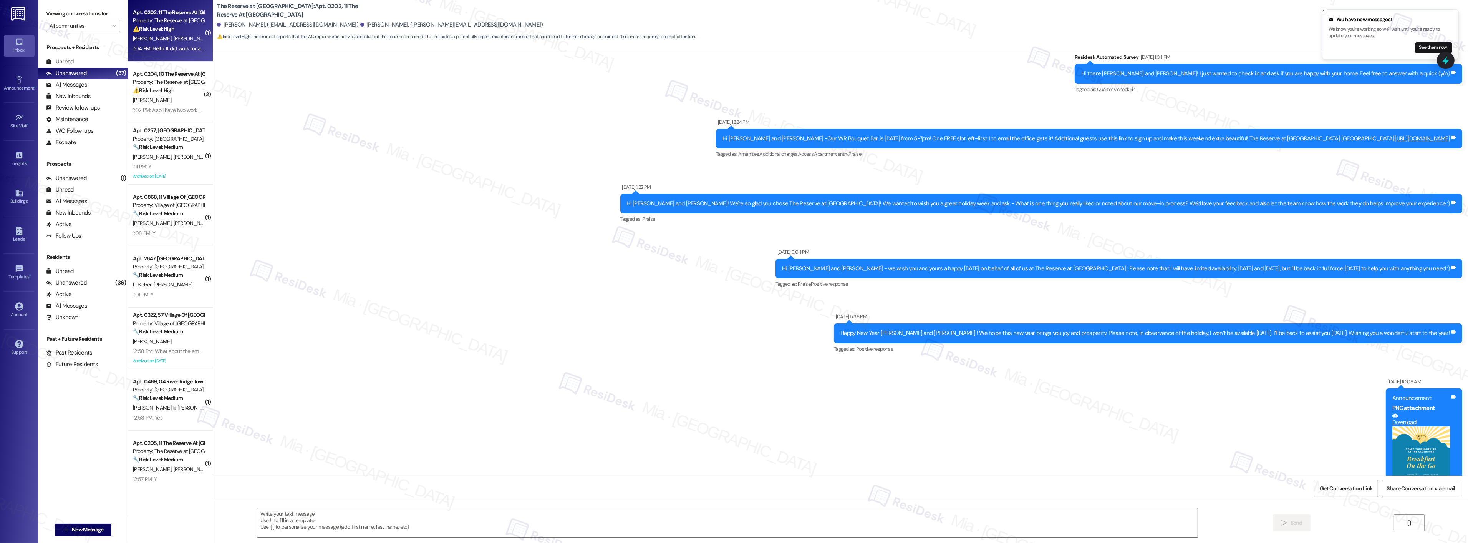
type textarea "Fetching suggested responses. Please feel free to read through the conversation…"
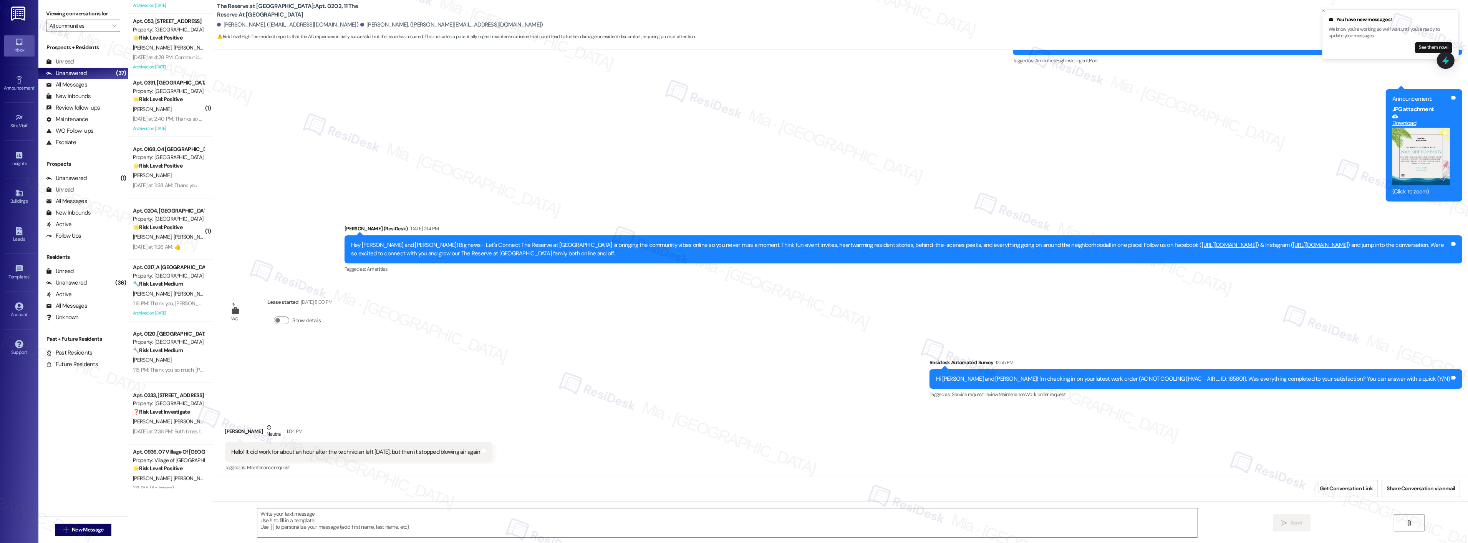
scroll to position [1725, 0]
